Goal: Entertainment & Leisure: Consume media (video, audio)

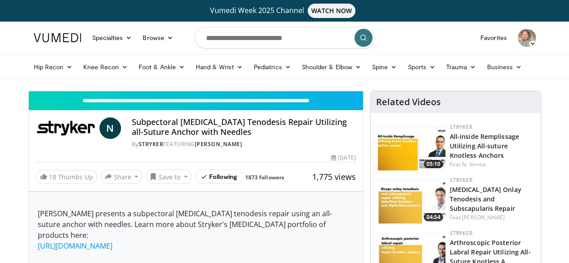
click at [159, 127] on h4 "Subpectoral [MEDICAL_DATA] Tenodesis Repair Utilizing all-Suture Anchor with Ne…" at bounding box center [244, 126] width 224 height 19
click at [240, 18] on div "Vumedi Week 2025 Channel WATCH NOW" at bounding box center [284, 11] width 499 height 22
click at [349, 11] on span "WATCH NOW" at bounding box center [331, 11] width 48 height 14
click at [402, 236] on img at bounding box center [411, 252] width 67 height 47
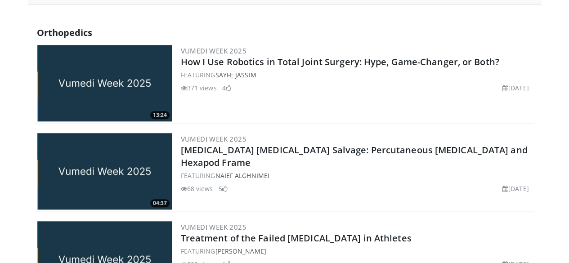
scroll to position [288, 0]
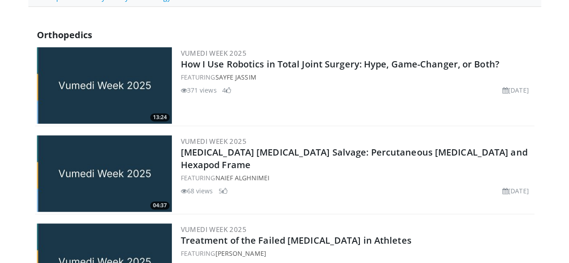
click at [92, 81] on img at bounding box center [104, 85] width 135 height 76
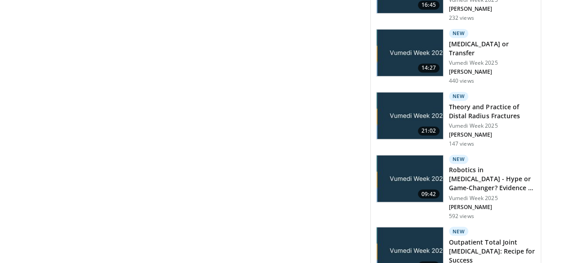
scroll to position [721, 0]
